Goal: Task Accomplishment & Management: Manage account settings

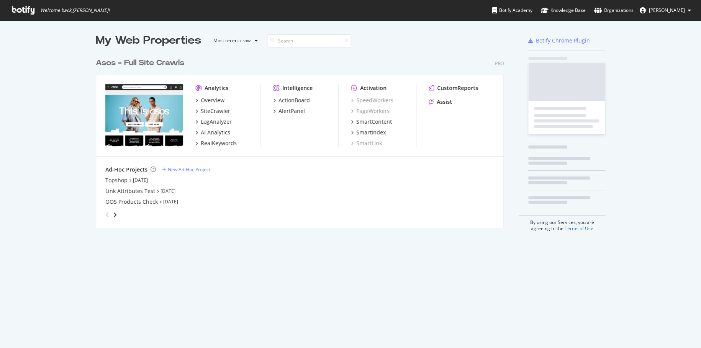
scroll to position [342, 689]
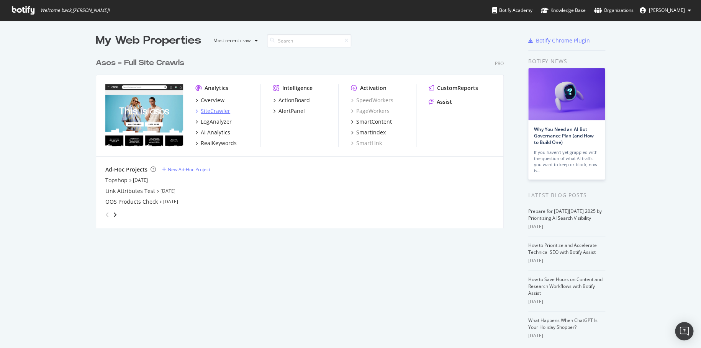
click at [216, 109] on div "SiteCrawler" at bounding box center [215, 111] width 29 height 8
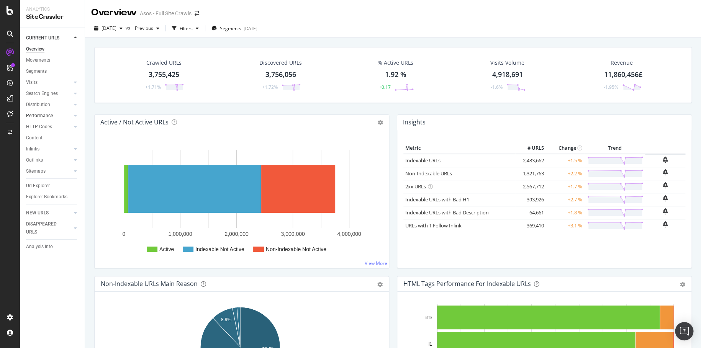
click at [70, 114] on div at bounding box center [68, 116] width 8 height 8
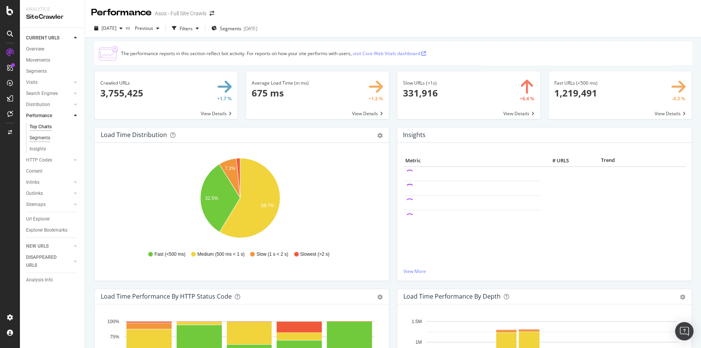
click at [31, 137] on div "Segments" at bounding box center [39, 138] width 21 height 8
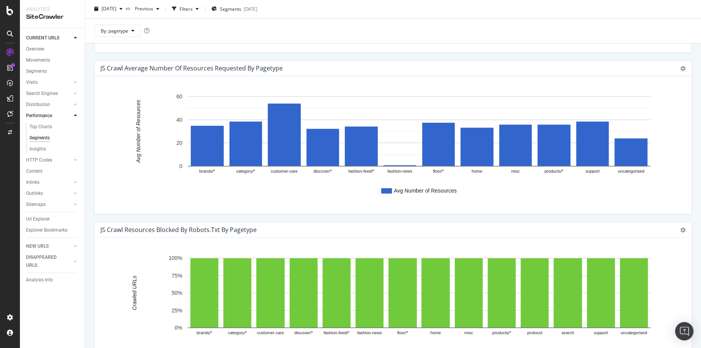
scroll to position [676, 0]
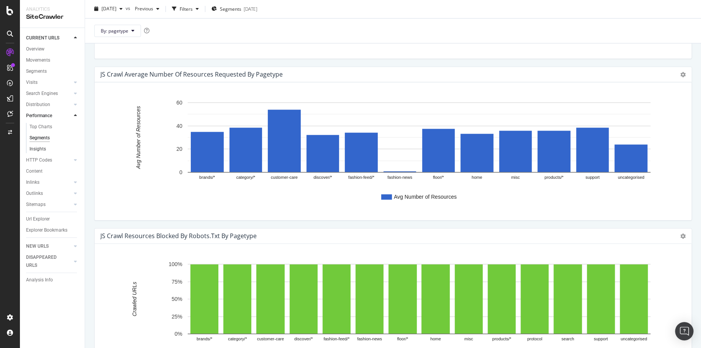
click at [59, 148] on link "Insights" at bounding box center [54, 149] width 50 height 8
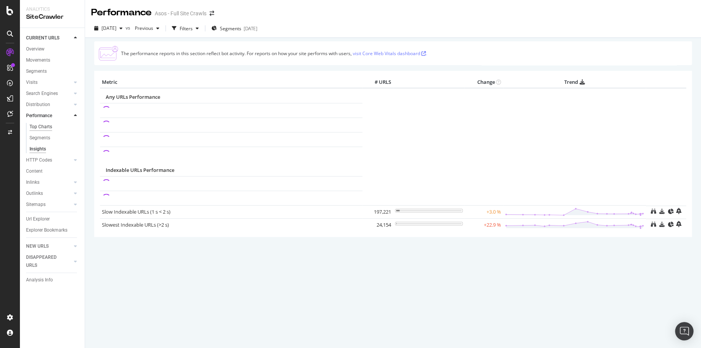
click at [46, 127] on div "Top Charts" at bounding box center [40, 127] width 23 height 8
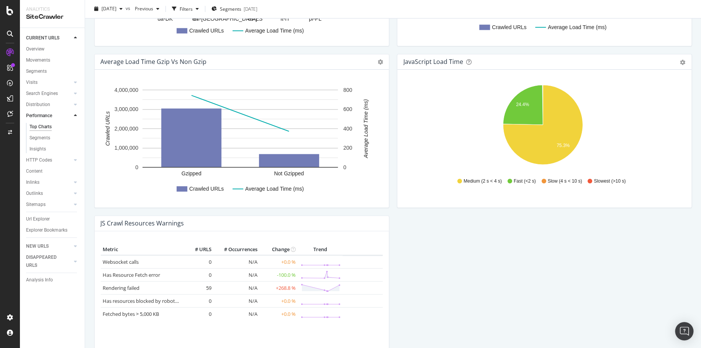
scroll to position [558, 0]
click at [34, 282] on div "Project settings" at bounding box center [40, 283] width 32 height 6
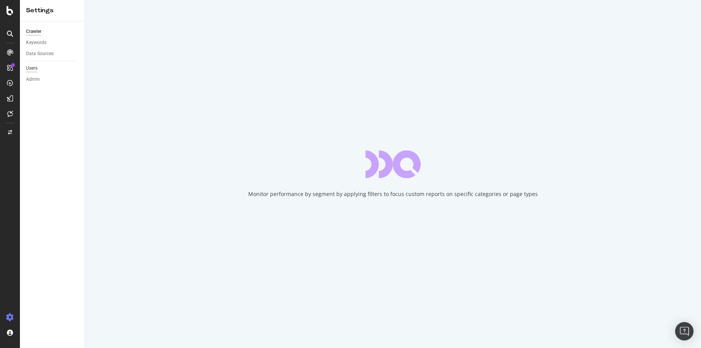
click at [36, 67] on div "Users" at bounding box center [31, 68] width 11 height 8
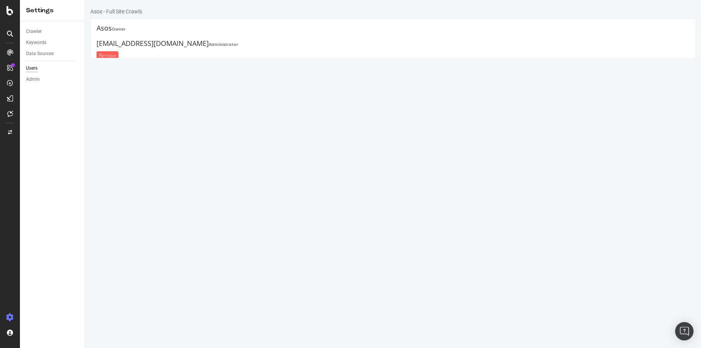
click at [114, 95] on link "Manage Organization" at bounding box center [126, 93] width 46 height 7
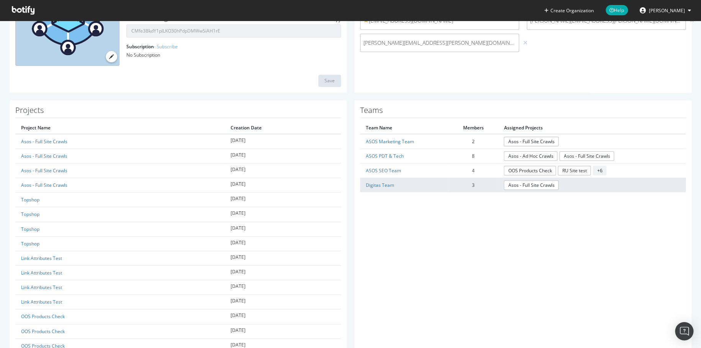
scroll to position [115, 0]
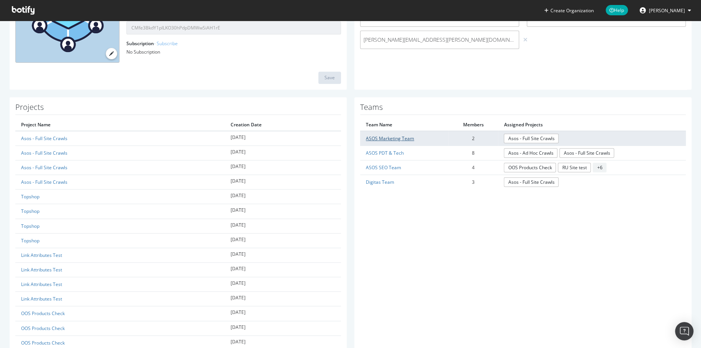
click at [387, 138] on link "ASOS Marketing Team" at bounding box center [390, 138] width 48 height 7
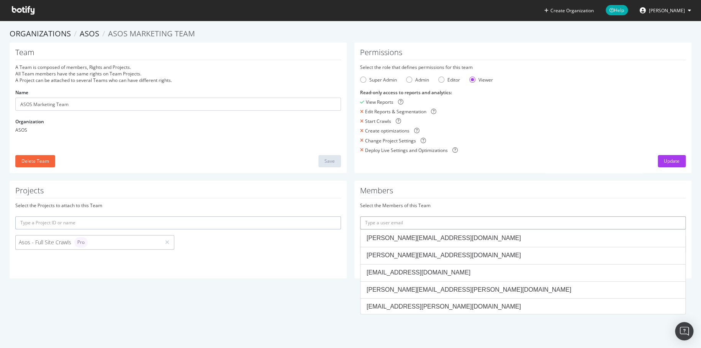
click at [407, 220] on input "text" at bounding box center [522, 222] width 325 height 13
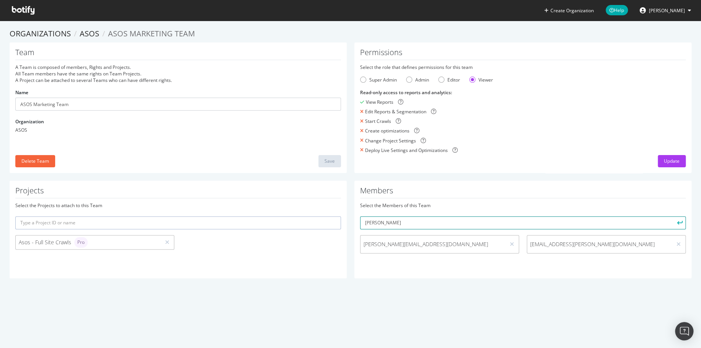
click at [412, 221] on input "marvin" at bounding box center [522, 222] width 325 height 13
paste input ".attard@asos.com"
type input "marvin.attard@asos.com"
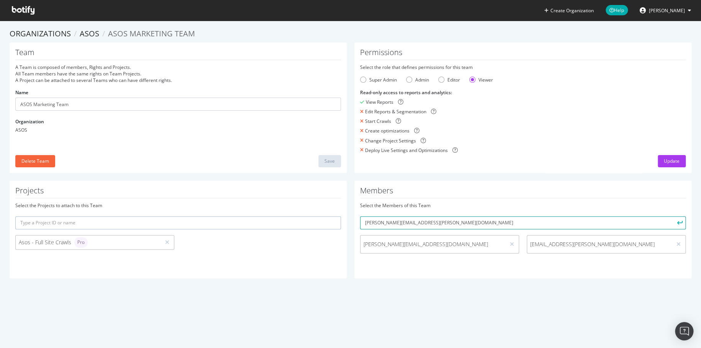
click at [672, 216] on button "submit" at bounding box center [678, 222] width 13 height 13
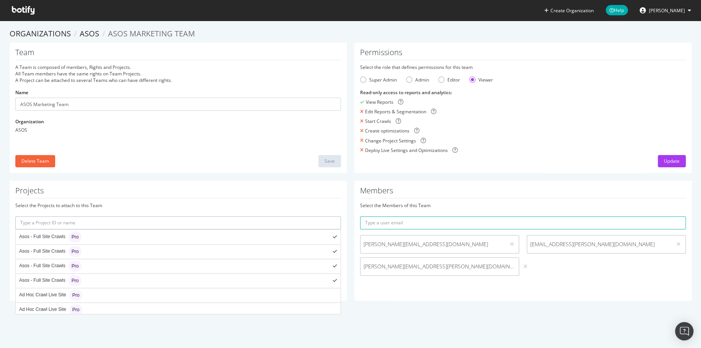
click at [99, 225] on input "text" at bounding box center [177, 222] width 325 height 13
click at [246, 154] on div "Team A Team is composed of members, Rights and Projects. All Team members have …" at bounding box center [178, 108] width 337 height 131
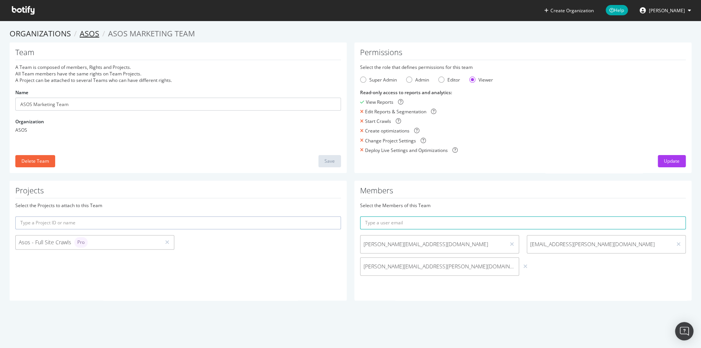
click at [83, 32] on link "ASOS" at bounding box center [90, 33] width 20 height 10
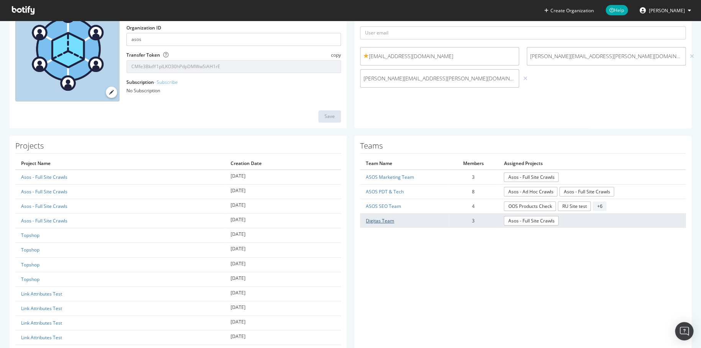
scroll to position [77, 0]
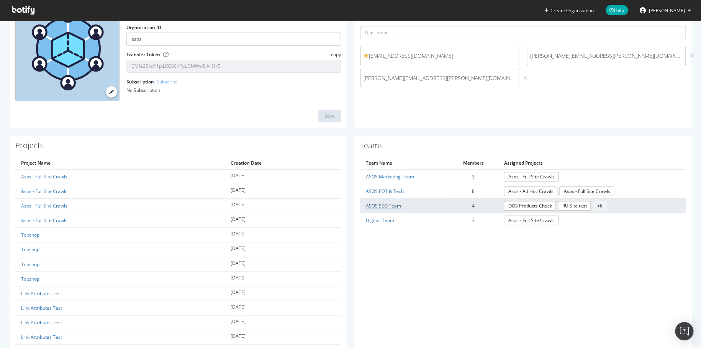
click at [377, 204] on link "ASOS SEO Team" at bounding box center [383, 206] width 35 height 7
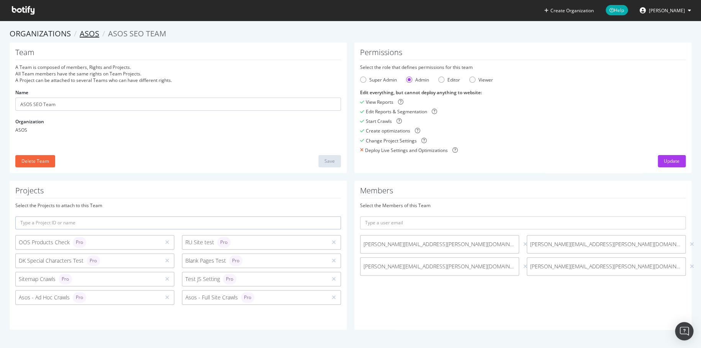
click at [85, 30] on link "ASOS" at bounding box center [90, 33] width 20 height 10
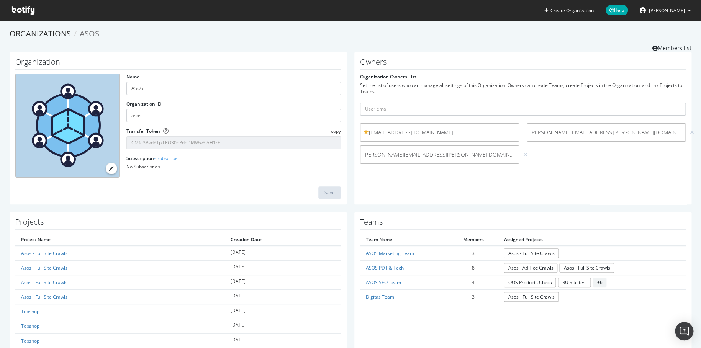
click at [419, 131] on span "alexharvey@asos.com" at bounding box center [439, 133] width 152 height 8
click at [15, 7] on icon at bounding box center [23, 10] width 23 height 8
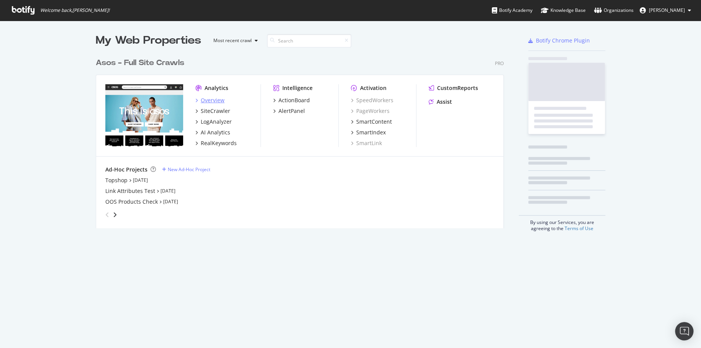
scroll to position [174, 408]
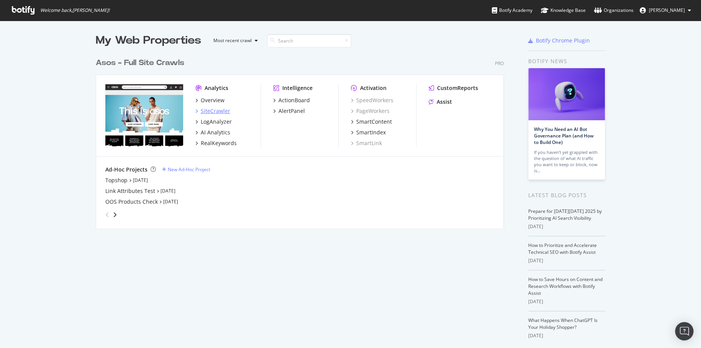
click at [218, 113] on div "SiteCrawler" at bounding box center [215, 111] width 29 height 8
